Goal: Task Accomplishment & Management: Use online tool/utility

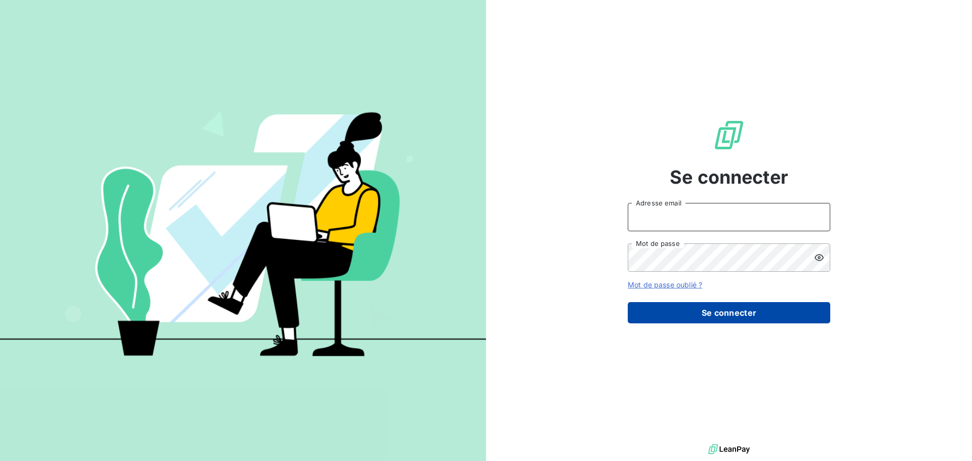
type input "[PERSON_NAME][EMAIL_ADDRESS][DOMAIN_NAME]"
click at [737, 309] on button "Se connecter" at bounding box center [729, 312] width 203 height 21
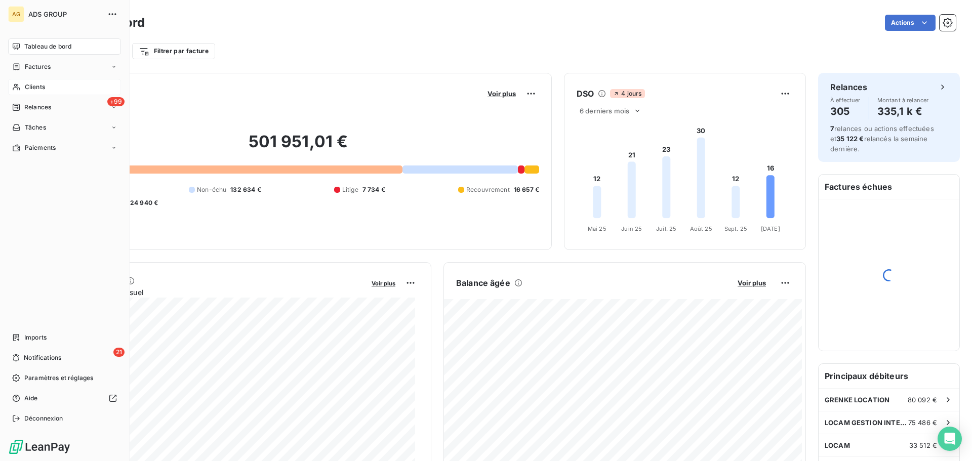
click at [19, 87] on icon at bounding box center [16, 87] width 9 height 8
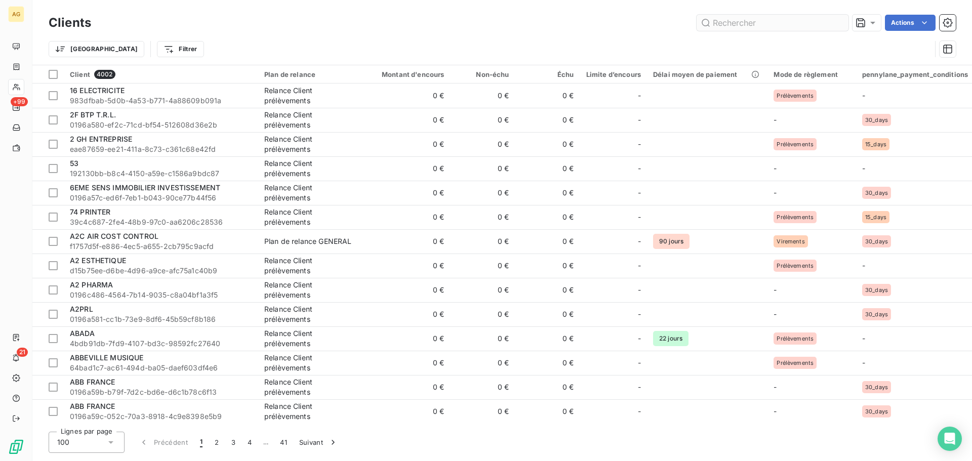
click at [766, 19] on input "text" at bounding box center [773, 23] width 152 height 16
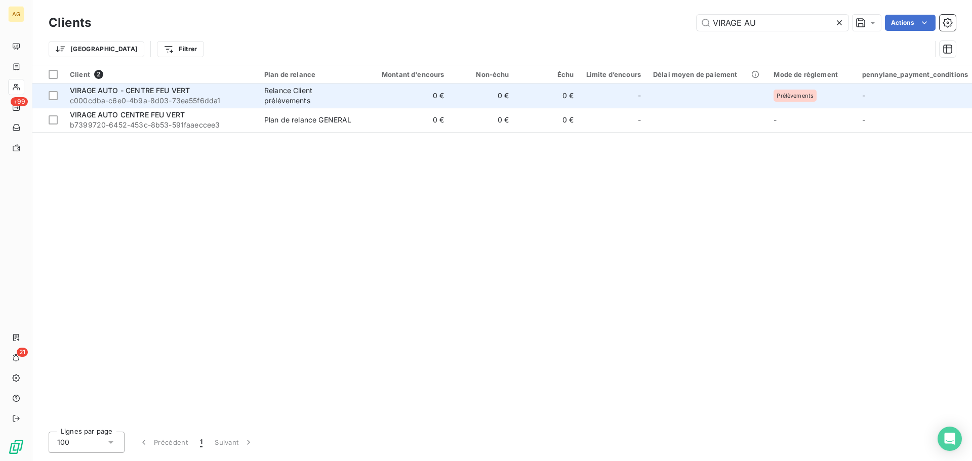
type input "VIRAGE AU"
click at [126, 93] on span "VIRAGE AUTO - CENTRE FEU VERT" at bounding box center [130, 90] width 120 height 9
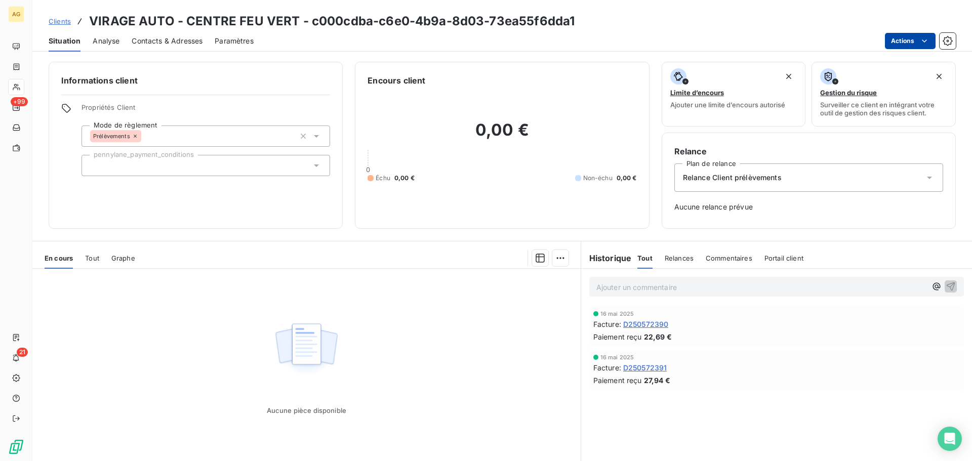
click at [901, 41] on html "AG +99 21 Clients VIRAGE AUTO - CENTRE FEU VERT - c000cdba-c6e0-4b9a-8d03-73ea5…" at bounding box center [486, 230] width 972 height 461
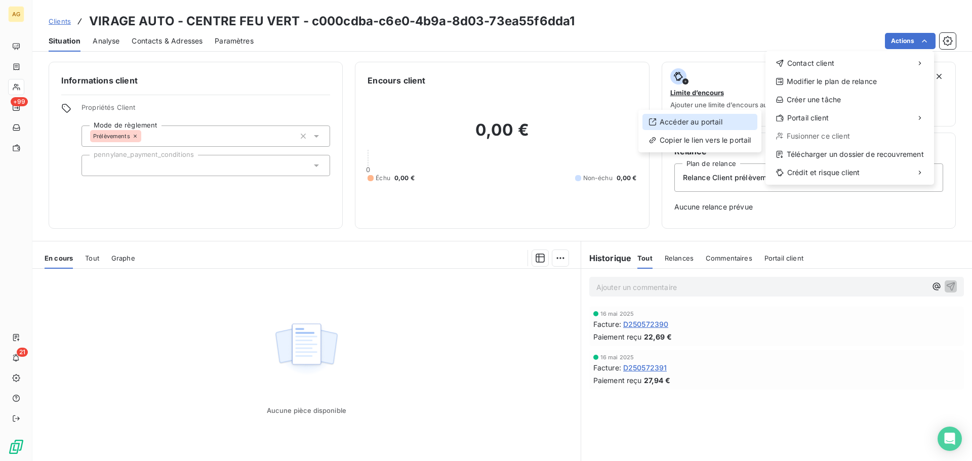
click at [685, 124] on div "Accéder au portail" at bounding box center [699, 122] width 115 height 16
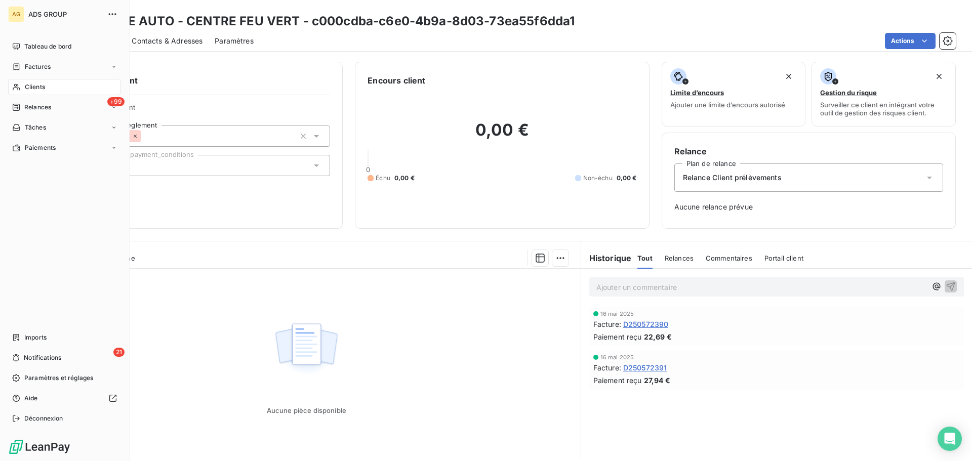
click at [20, 87] on icon at bounding box center [16, 87] width 9 height 8
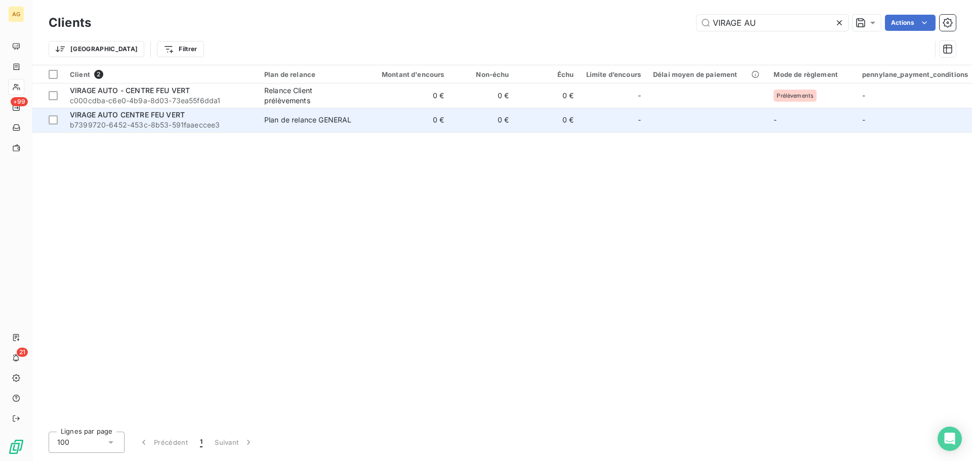
click at [178, 116] on span "VIRAGE AUTO CENTRE FEU VERT" at bounding box center [127, 114] width 115 height 9
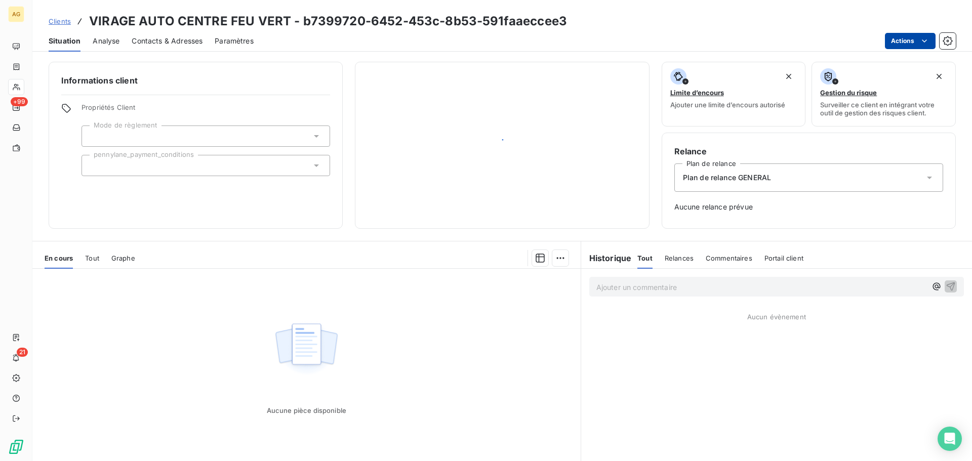
click at [899, 38] on html "AG +99 21 Clients VIRAGE AUTO CENTRE FEU VERT - b7399720-6452-453c-8b53-591faae…" at bounding box center [486, 230] width 972 height 461
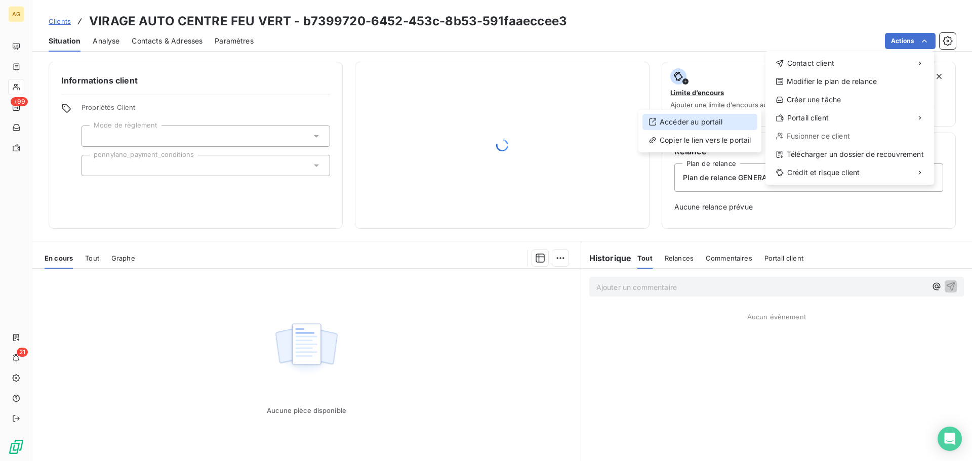
click at [686, 118] on div "Accéder au portail" at bounding box center [699, 122] width 115 height 16
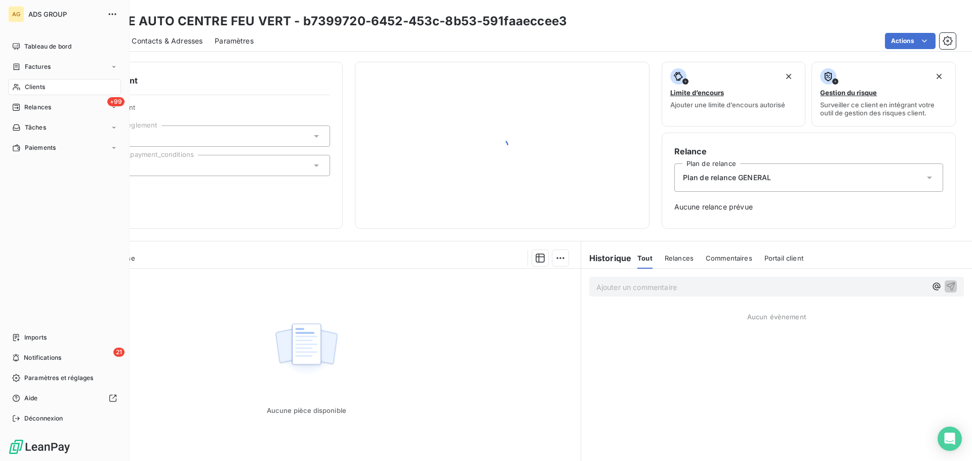
click at [29, 86] on span "Clients" at bounding box center [35, 87] width 20 height 9
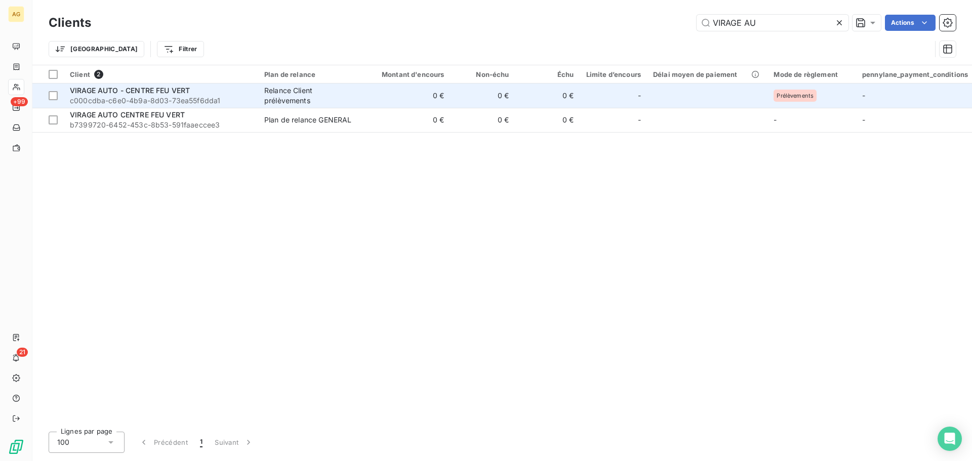
click at [188, 92] on span "VIRAGE AUTO - CENTRE FEU VERT" at bounding box center [130, 90] width 120 height 9
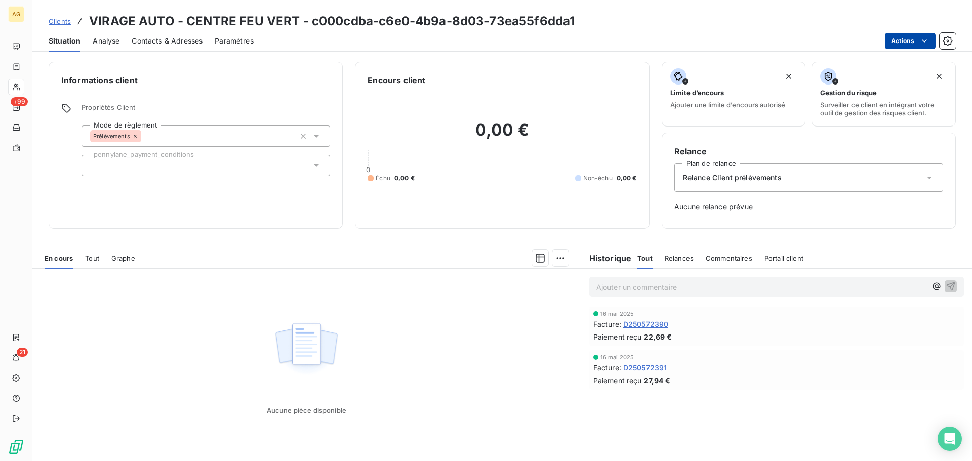
click at [918, 42] on html "AG +99 21 Clients VIRAGE AUTO - CENTRE FEU VERT - c000cdba-c6e0-4b9a-8d03-73ea5…" at bounding box center [486, 230] width 972 height 461
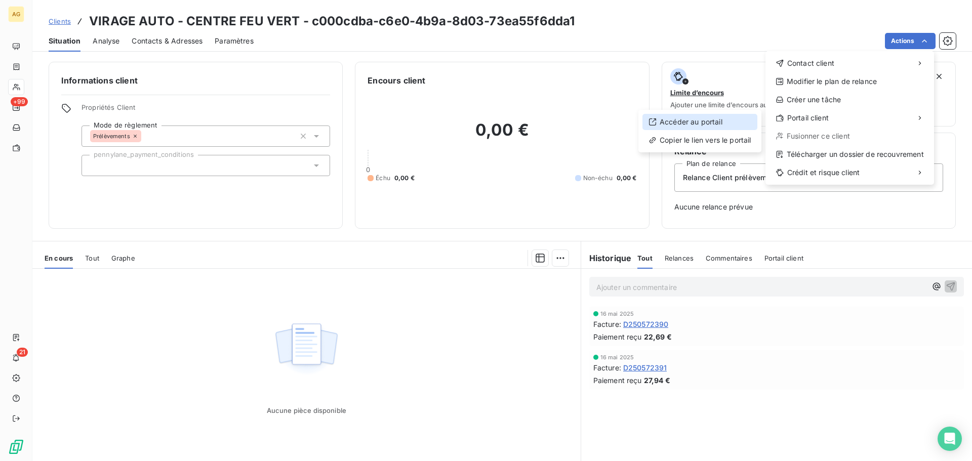
click at [711, 121] on div "Accéder au portail" at bounding box center [699, 122] width 115 height 16
